Goal: Task Accomplishment & Management: Manage account settings

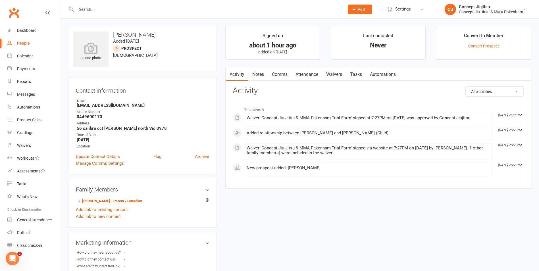
click at [23, 43] on div "People" at bounding box center [23, 43] width 13 height 5
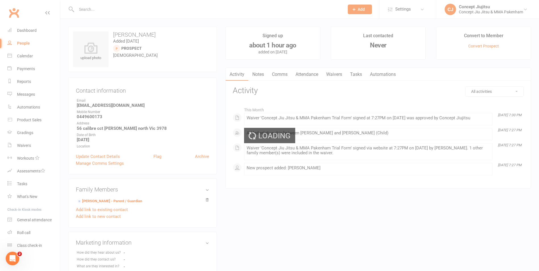
select select "100"
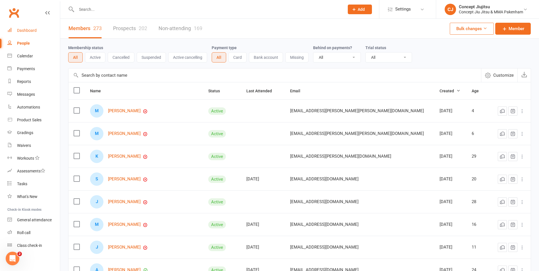
click at [22, 31] on div "Dashboard" at bounding box center [27, 30] width 20 height 5
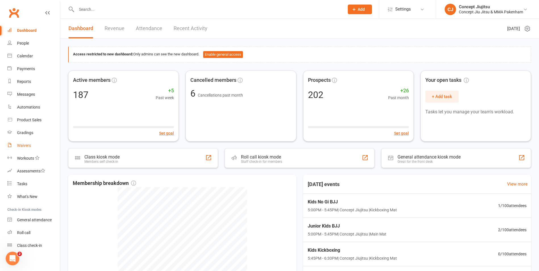
click at [24, 145] on div "Waivers" at bounding box center [24, 145] width 14 height 5
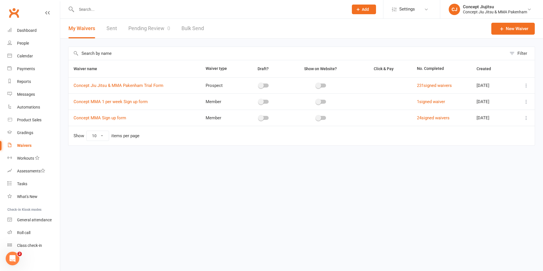
click at [143, 28] on link "Pending Review 0" at bounding box center [149, 29] width 42 height 20
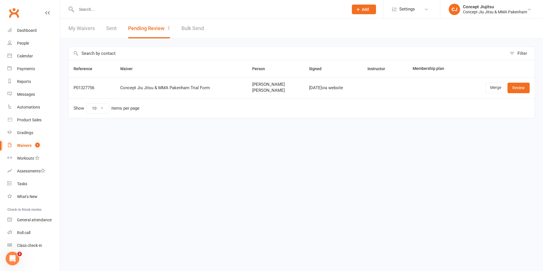
click at [143, 28] on button "Pending Review 1" at bounding box center [149, 29] width 42 height 20
click at [133, 27] on button "Pending Review 1" at bounding box center [149, 29] width 42 height 20
click at [143, 29] on button "Pending Review 1" at bounding box center [149, 29] width 42 height 20
click at [144, 29] on button "Pending Review 1" at bounding box center [149, 29] width 42 height 20
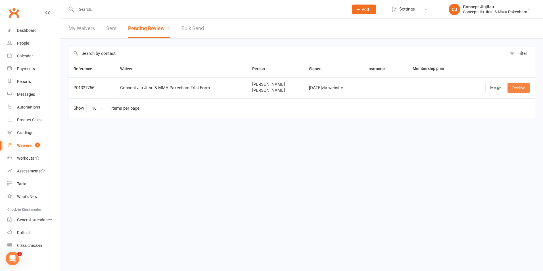
click at [520, 86] on link "Review" at bounding box center [519, 88] width 22 height 10
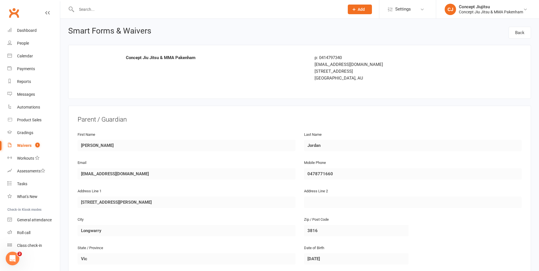
click at [20, 145] on div "Waivers" at bounding box center [24, 145] width 14 height 5
